Goal: Navigation & Orientation: Understand site structure

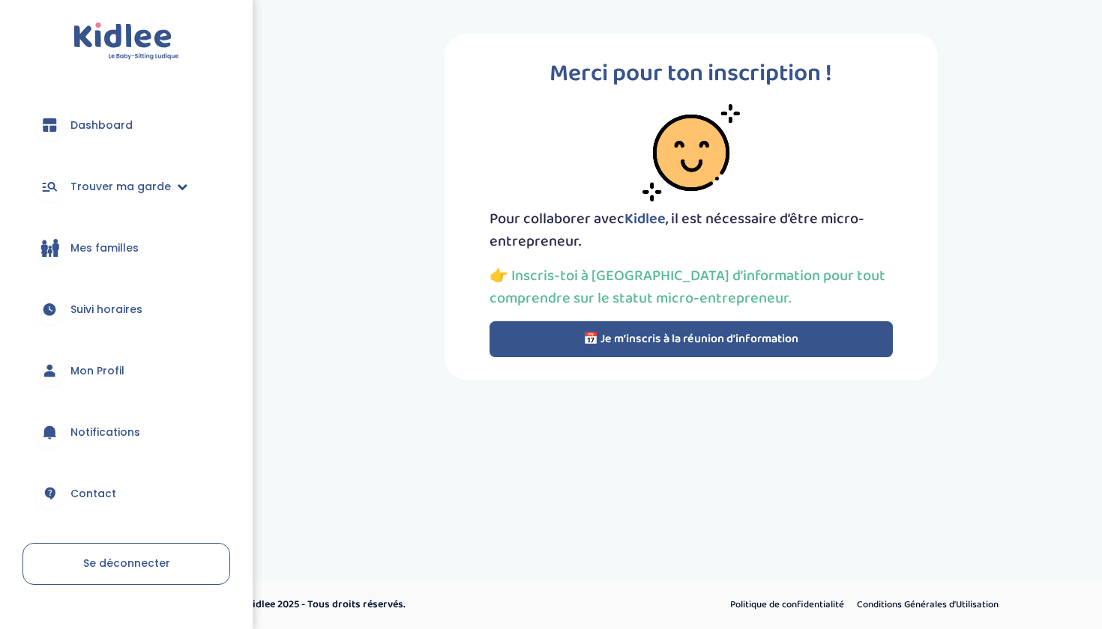
click at [166, 187] on span "Trouver ma garde" at bounding box center [120, 187] width 100 height 16
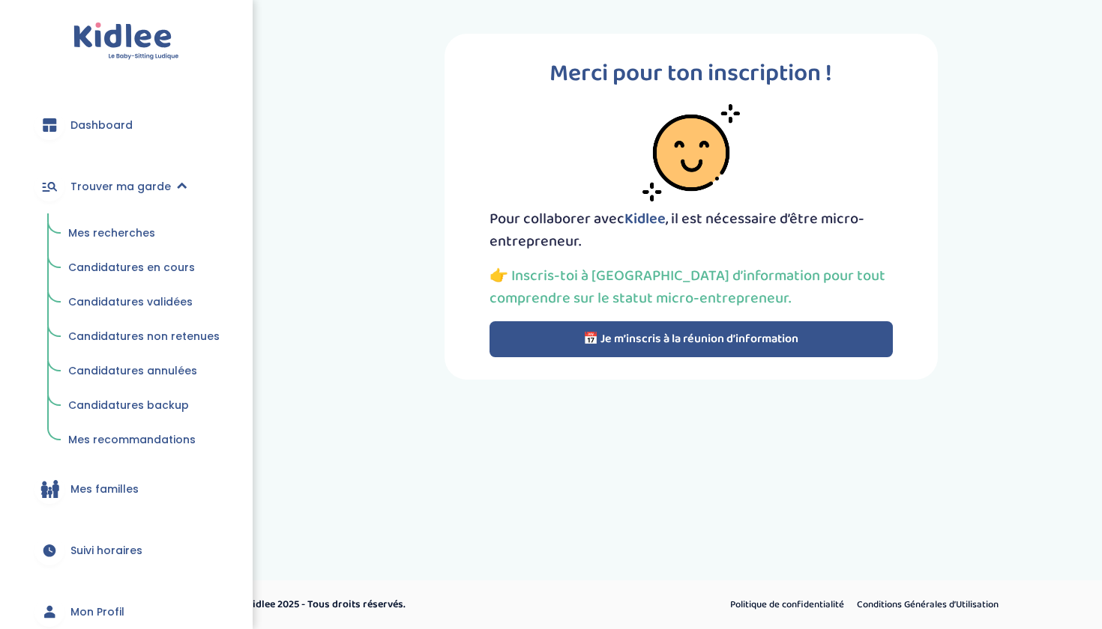
click at [136, 225] on link "Mes recherches" at bounding box center [144, 234] width 172 height 28
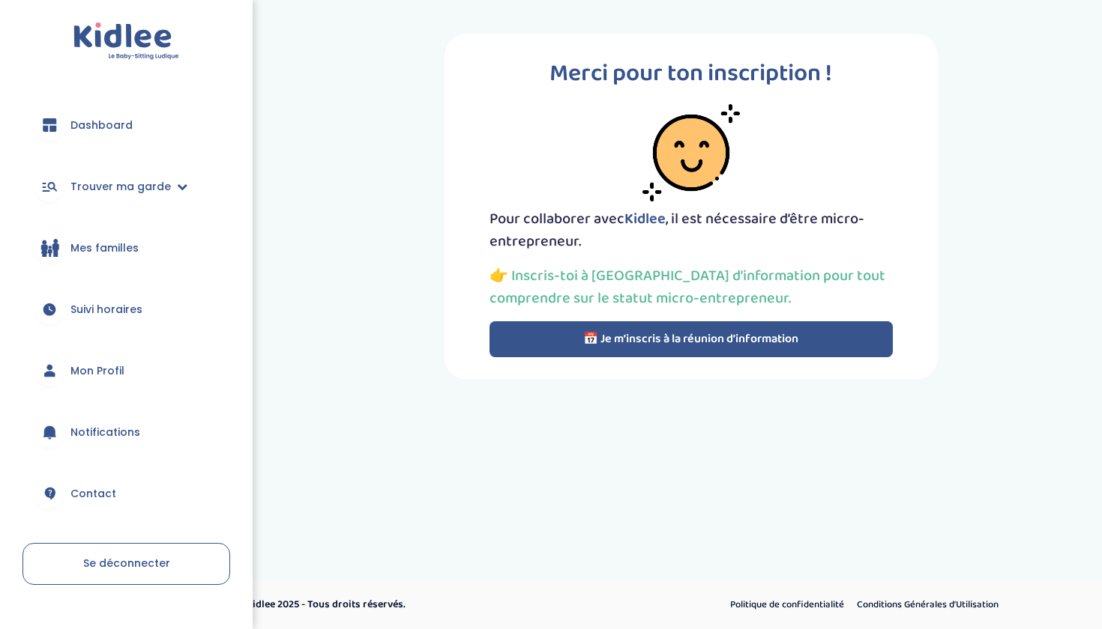
click at [127, 247] on span "Mes familles" at bounding box center [104, 249] width 68 height 16
click at [112, 120] on span "Dashboard" at bounding box center [101, 126] width 62 height 16
click at [356, 434] on div "trouver ma garde Dashboard Mon profil Mes famille Mes documents Dashboard Trouv…" at bounding box center [551, 262] width 1102 height 525
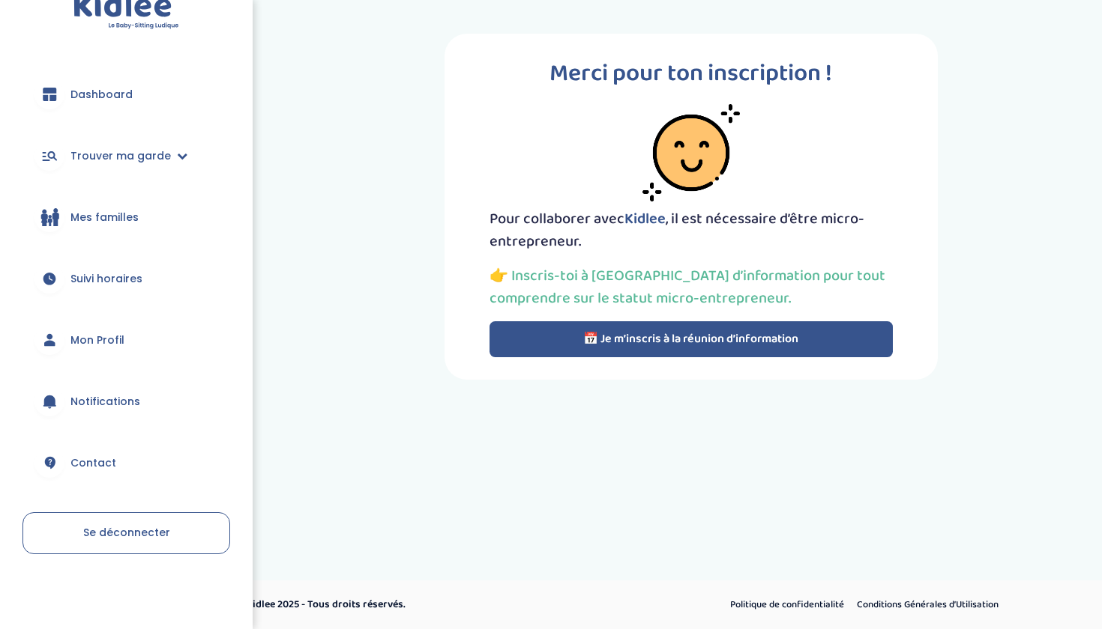
scroll to position [31, 0]
click at [106, 462] on span "Contact" at bounding box center [93, 464] width 46 height 16
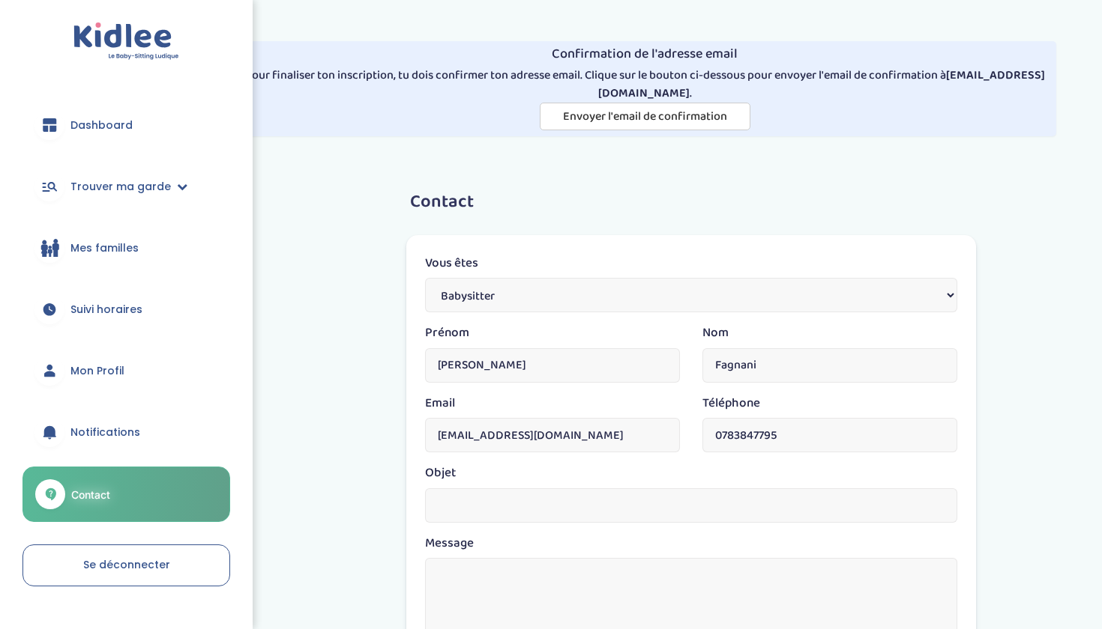
click at [174, 426] on link "Notifications" at bounding box center [126, 432] width 208 height 54
